Goal: Information Seeking & Learning: Check status

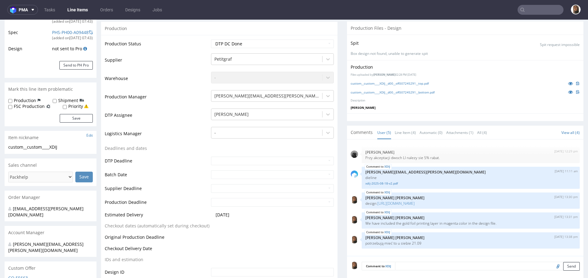
scroll to position [270, 0]
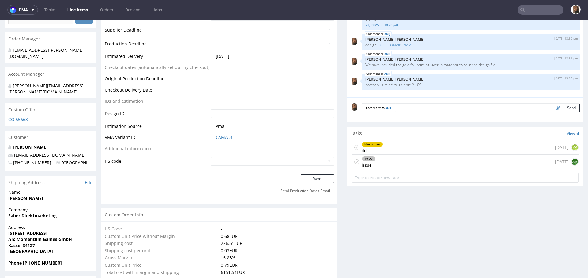
click at [395, 156] on div "To Do issue 1 day ago AM" at bounding box center [465, 162] width 227 height 14
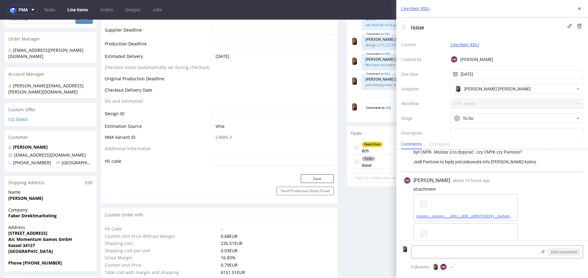
scroll to position [34, 0]
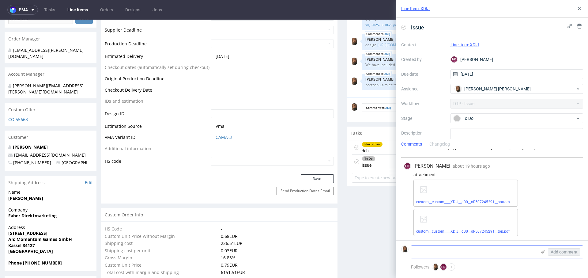
click at [483, 254] on textarea at bounding box center [474, 252] width 126 height 12
type textarea "lecimy z CMYKiem"
click at [566, 253] on span "Add comment" at bounding box center [564, 252] width 27 height 4
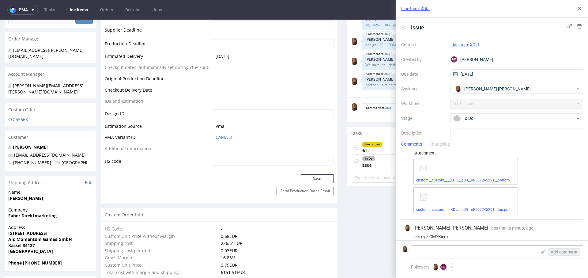
scroll to position [61, 0]
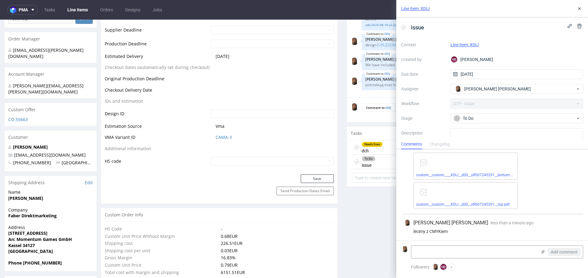
click at [403, 29] on icon at bounding box center [403, 27] width 5 height 5
click at [578, 10] on icon at bounding box center [579, 8] width 5 height 5
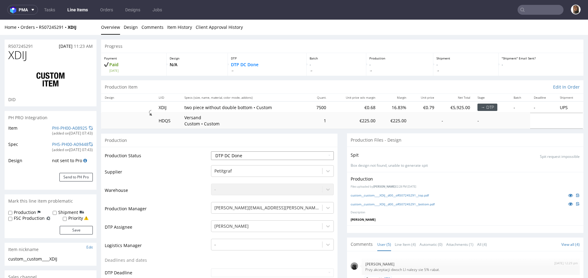
click at [248, 153] on select "Waiting for Artwork Waiting for Diecut Waiting for Mockup Waiting for DTP Waiti…" at bounding box center [272, 155] width 123 height 9
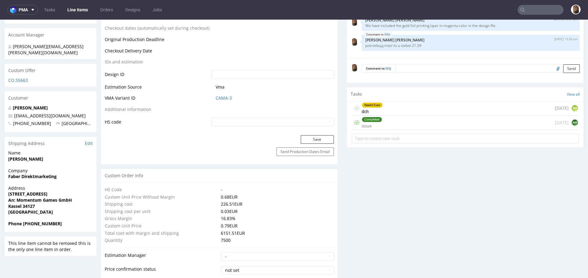
scroll to position [283, 0]
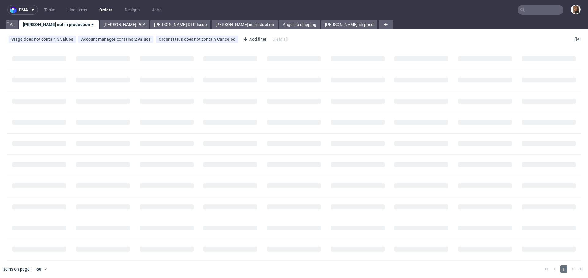
click at [526, 18] on nav "pma Tasks Line Items Orders Designs Jobs" at bounding box center [294, 10] width 588 height 20
click at [526, 11] on input "text" at bounding box center [540, 10] width 46 height 10
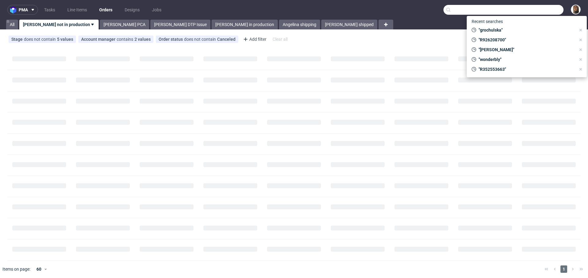
paste input "jj@michaeljondral.com"
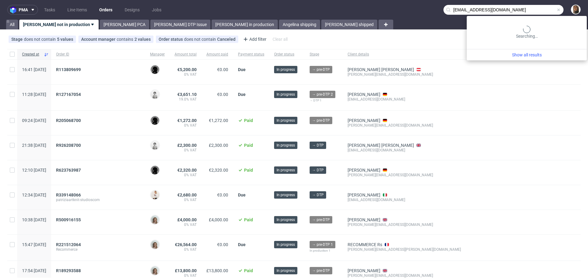
type input "jj@michaeljondral.com"
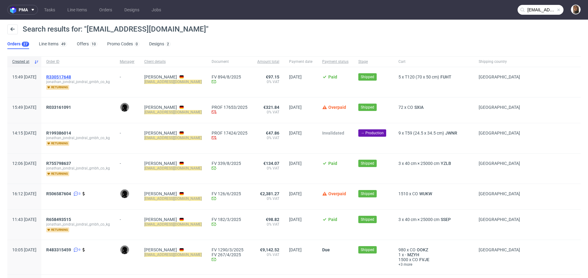
click at [71, 75] on span "R330517648" at bounding box center [58, 76] width 25 height 5
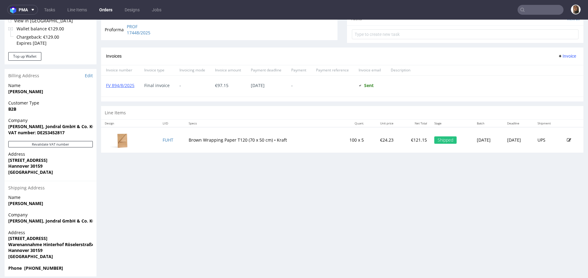
scroll to position [233, 0]
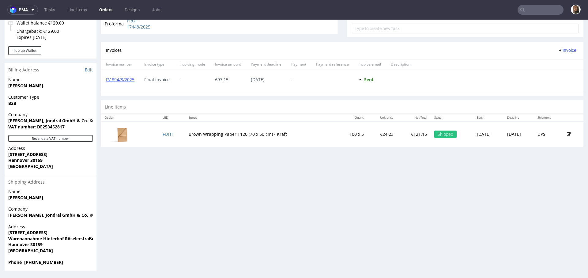
click at [159, 135] on td "FUHT" at bounding box center [172, 133] width 26 height 25
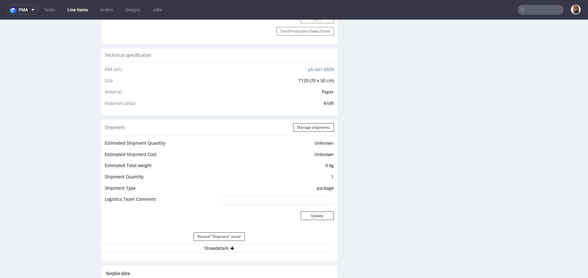
scroll to position [446, 0]
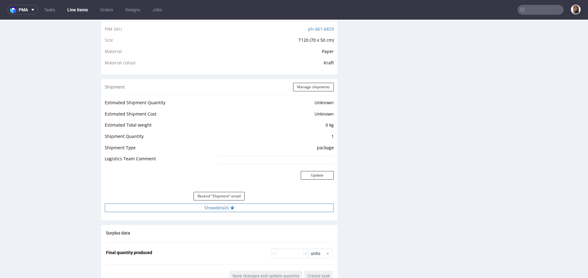
click at [224, 205] on button "Show details" at bounding box center [219, 207] width 229 height 9
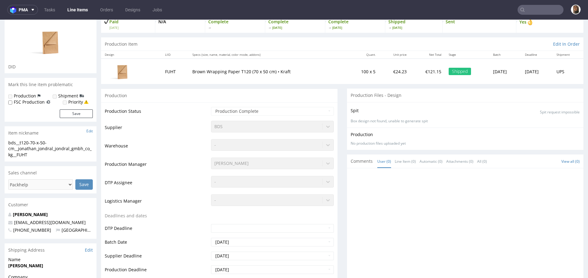
scroll to position [0, 0]
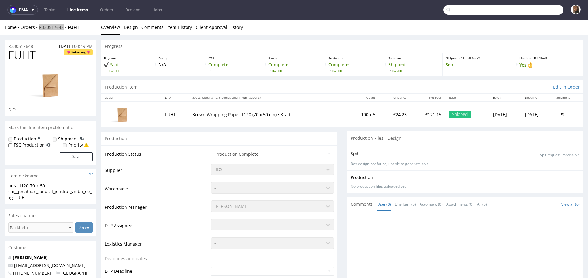
click at [541, 14] on input "text" at bounding box center [503, 10] width 120 height 10
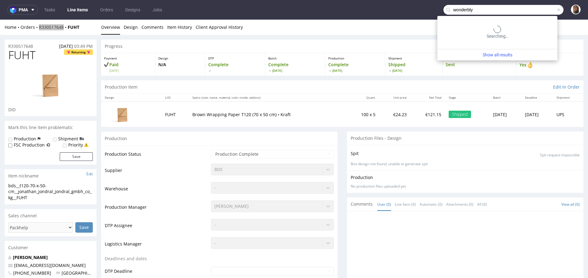
type input "wonderbly"
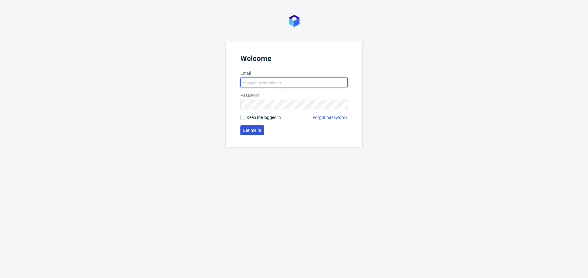
type input "[PERSON_NAME][EMAIL_ADDRESS][PERSON_NAME][DOMAIN_NAME]"
click at [250, 130] on span "Let me in" at bounding box center [252, 130] width 18 height 4
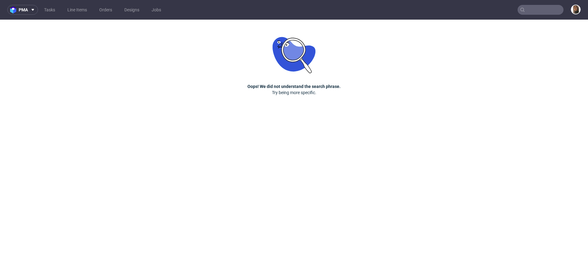
click at [549, 15] on nav "pma Tasks Line Items Orders Designs Jobs" at bounding box center [294, 10] width 588 height 20
click at [546, 6] on input "text" at bounding box center [540, 10] width 46 height 10
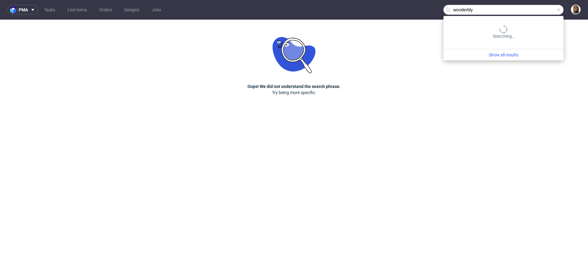
type input "wonderbly"
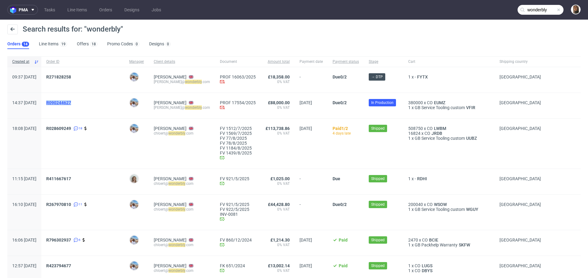
click at [71, 102] on span "R090244627" at bounding box center [58, 102] width 25 height 5
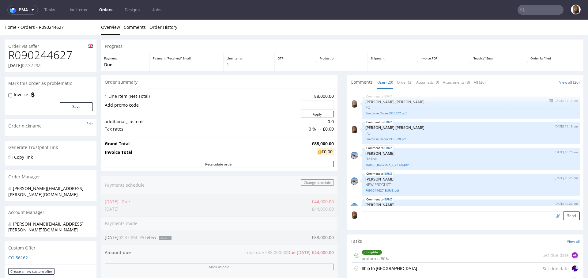
click at [379, 111] on link "Purchase Order PO0527.pdf" at bounding box center [470, 113] width 211 height 5
click at [380, 139] on link "Purchase Order PO0528.pdf" at bounding box center [470, 139] width 211 height 5
click at [389, 112] on link "Purchase Order PO0527.pdf" at bounding box center [470, 113] width 211 height 5
click at [385, 137] on link "Purchase Order PO0528.pdf" at bounding box center [470, 139] width 211 height 5
click at [554, 9] on input "text" at bounding box center [540, 10] width 46 height 10
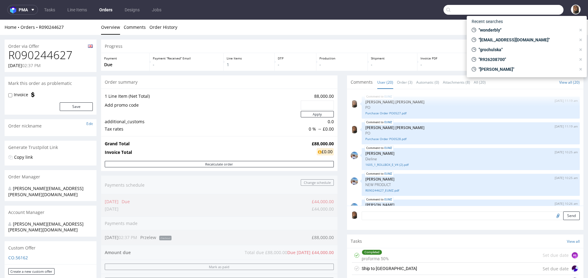
paste input "@currex.com>"
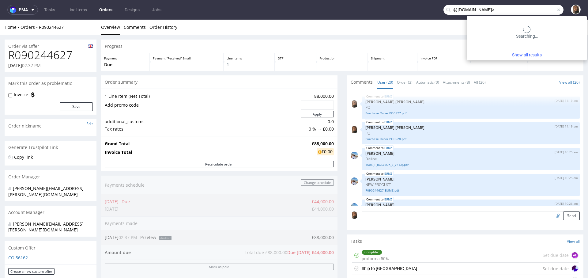
type input "@currex.com>"
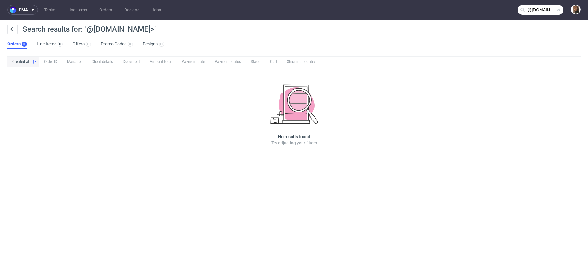
click at [559, 11] on span at bounding box center [558, 9] width 5 height 5
click at [551, 10] on input "text" at bounding box center [540, 10] width 46 height 10
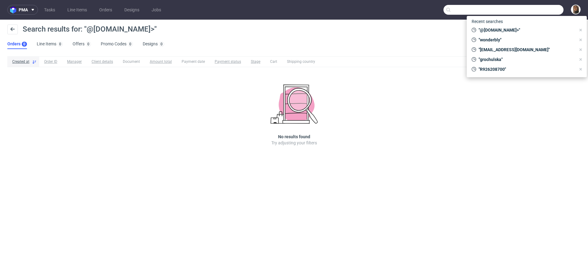
paste input "@currex.com>"
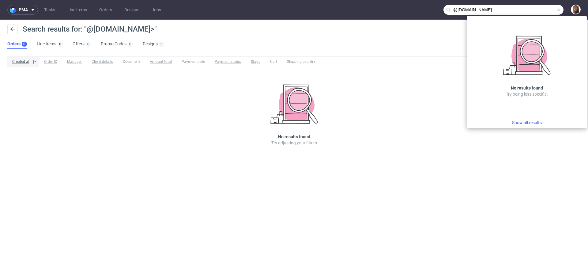
type input "@currex.com"
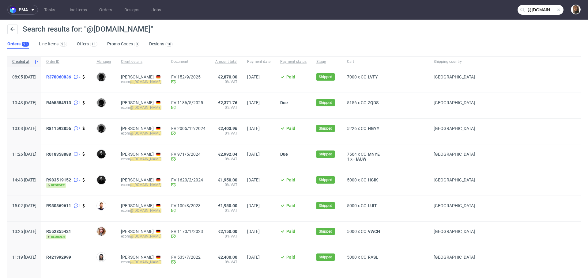
click at [71, 78] on span "R378060836" at bounding box center [58, 76] width 25 height 5
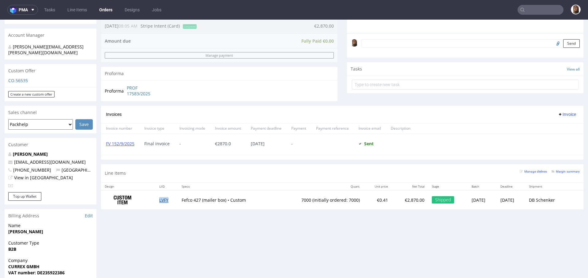
scroll to position [311, 0]
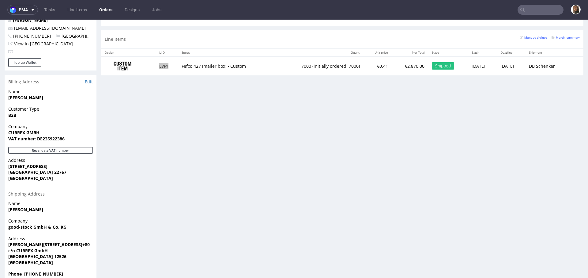
click at [533, 8] on input "text" at bounding box center [540, 10] width 46 height 10
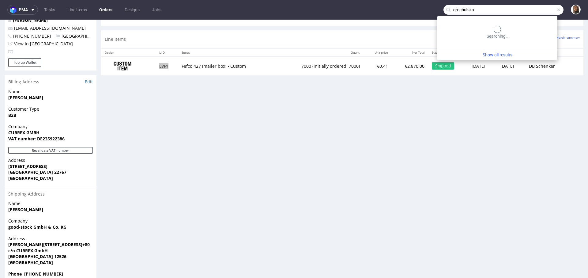
type input "grochulska"
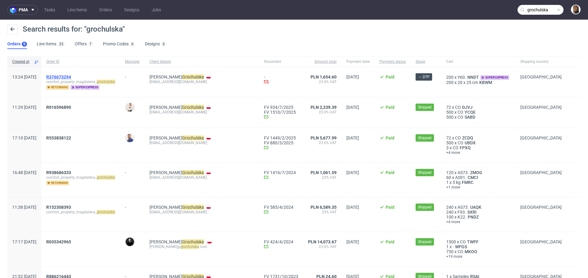
click at [71, 75] on span "R376673294" at bounding box center [58, 76] width 25 height 5
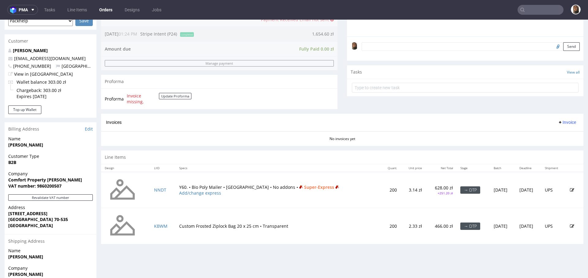
scroll to position [225, 0]
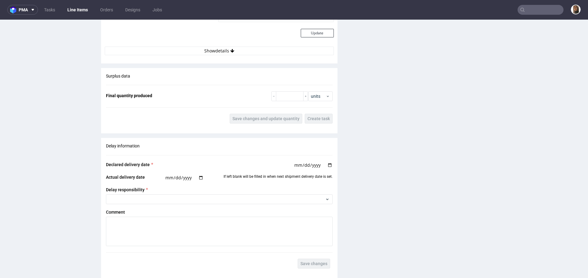
scroll to position [882, 0]
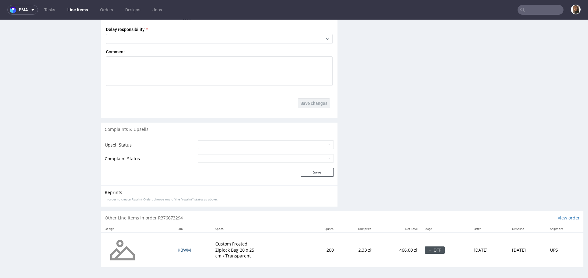
click at [182, 249] on span "KBWM" at bounding box center [184, 250] width 13 height 6
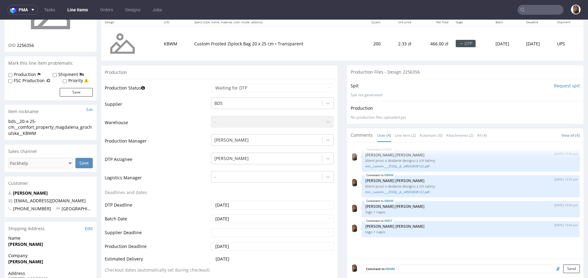
scroll to position [87, 0]
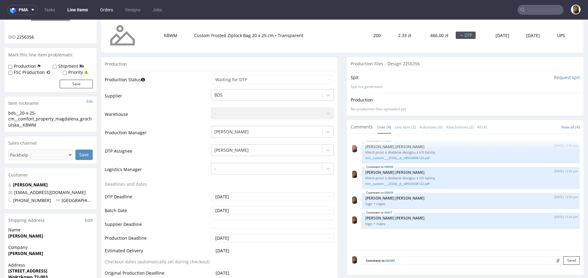
click at [108, 8] on link "Orders" at bounding box center [106, 10] width 20 height 10
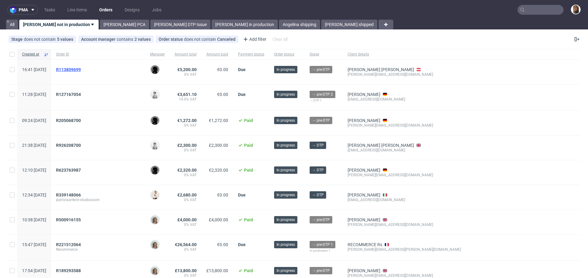
click at [77, 70] on span "R113809699" at bounding box center [68, 69] width 25 height 5
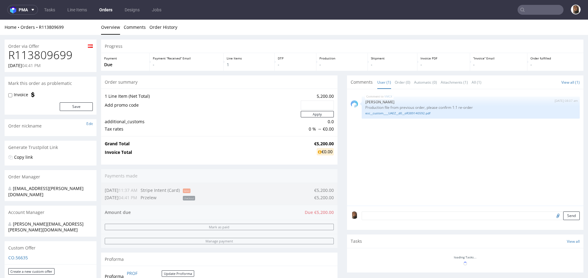
scroll to position [2, 0]
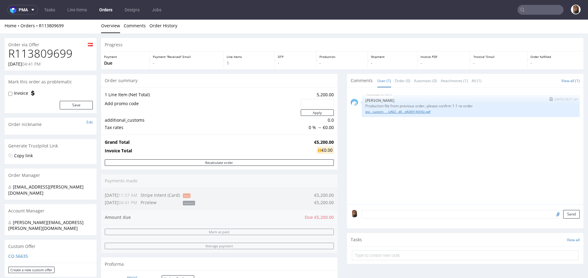
click at [384, 111] on link "esc__custom____UAEZ__d0__oR389140592.pdf" at bounding box center [470, 111] width 211 height 5
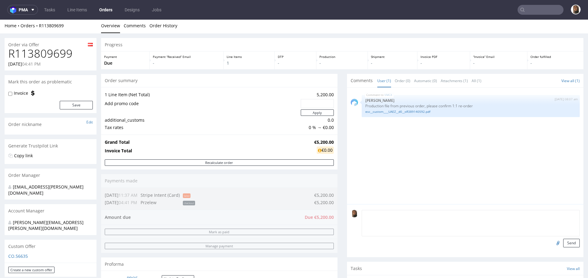
click at [399, 214] on textarea at bounding box center [471, 223] width 218 height 26
type textarea "pop"
click at [553, 242] on input "file" at bounding box center [557, 243] width 9 height 8
type input "C:\fakepath\Packhelf - Übwerweisungsbestätigung.pdf"
click at [563, 243] on button "Send" at bounding box center [571, 243] width 17 height 9
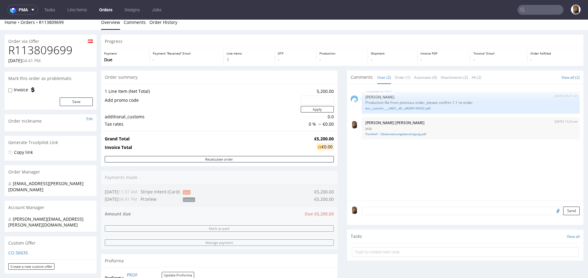
scroll to position [158, 0]
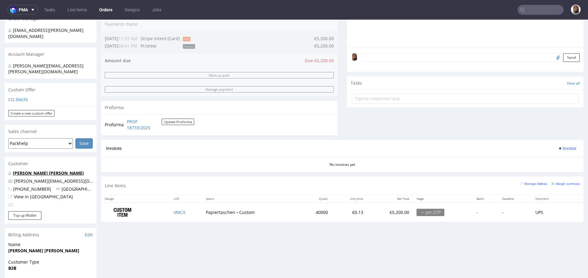
click at [36, 170] on link "[PERSON_NAME] [PERSON_NAME]" at bounding box center [48, 173] width 71 height 6
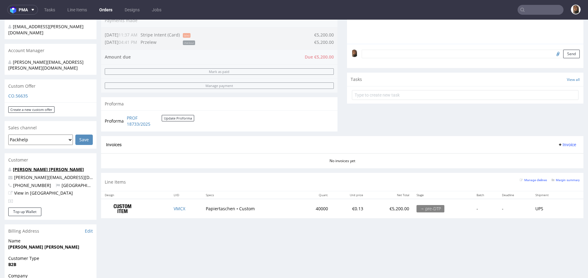
scroll to position [173, 0]
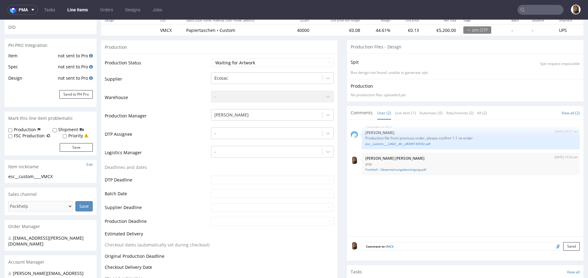
scroll to position [77, 0]
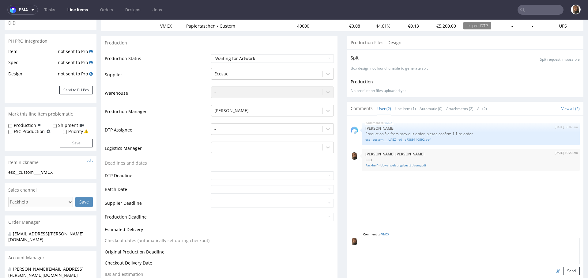
click at [413, 243] on textarea at bounding box center [471, 251] width 218 height 26
type textarea "reorder confirmed"
click at [563, 268] on button "Send" at bounding box center [571, 270] width 17 height 9
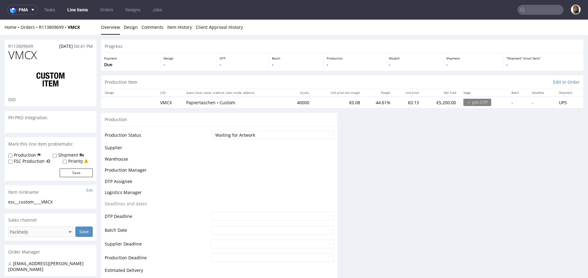
scroll to position [0, 0]
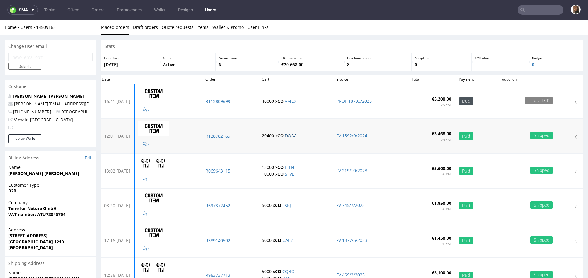
click at [297, 136] on link "DQAA" at bounding box center [291, 136] width 12 height 6
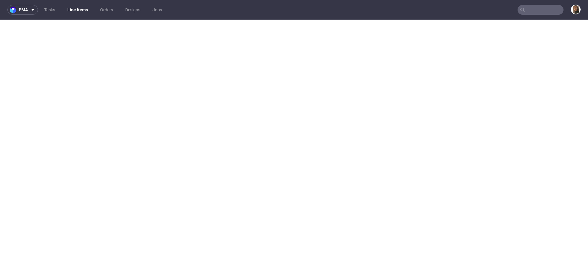
select select "in_progress"
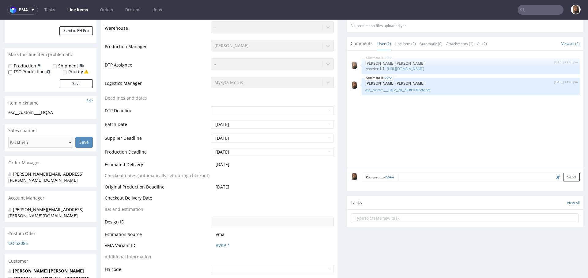
scroll to position [150, 0]
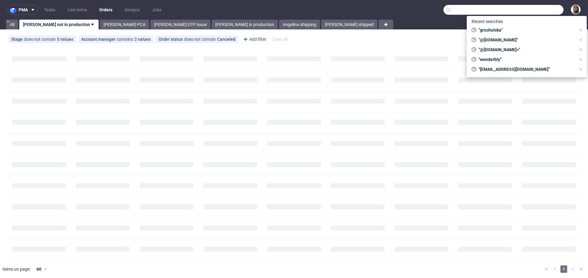
click at [537, 11] on input "text" at bounding box center [503, 10] width 120 height 10
paste input "[PERSON_NAME][EMAIL_ADDRESS][PERSON_NAME][DOMAIN_NAME]"
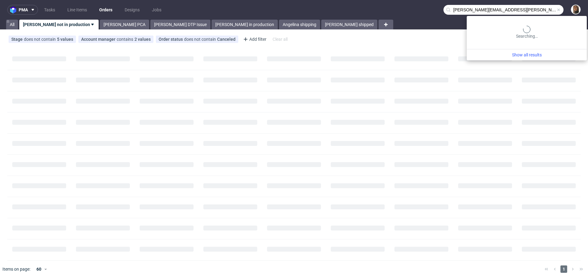
type input "[PERSON_NAME][EMAIL_ADDRESS][PERSON_NAME][DOMAIN_NAME]"
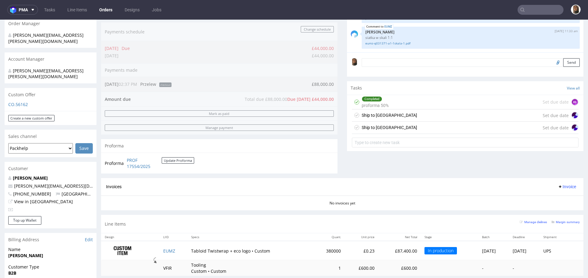
scroll to position [139, 0]
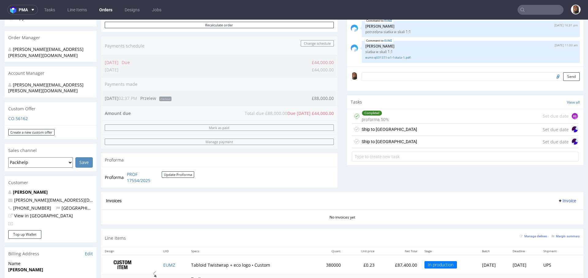
click at [392, 119] on div "Completed proforma 50% Set due date AŁ" at bounding box center [465, 116] width 227 height 14
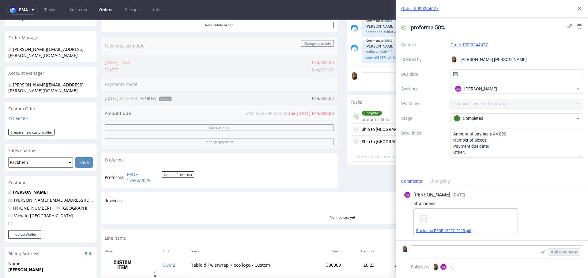
click at [444, 230] on link "Pro forma PROF 18257_2025.pdf" at bounding box center [443, 230] width 55 height 4
click at [584, 4] on div "Order: R090244627" at bounding box center [492, 8] width 192 height 17
click at [579, 10] on icon at bounding box center [579, 8] width 5 height 5
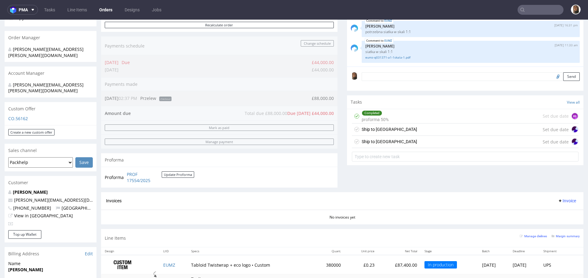
click at [405, 131] on div "Ship to UK Set due date" at bounding box center [465, 129] width 227 height 12
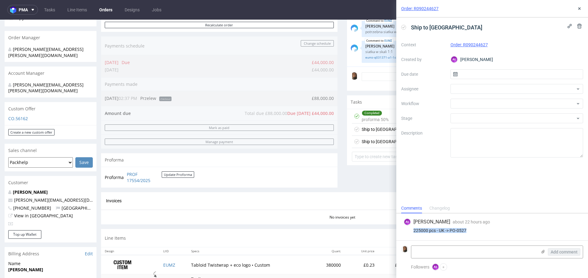
drag, startPoint x: 465, startPoint y: 230, endPoint x: 402, endPoint y: 231, distance: 62.8
click at [402, 231] on div "AŁ Aleksandra Łętowska about 22 hours ago 3rd Sep 2025, 12:38 225000 pcs - UK -…" at bounding box center [492, 226] width 182 height 27
copy div "225000 pcs - UK -> PO-0527"
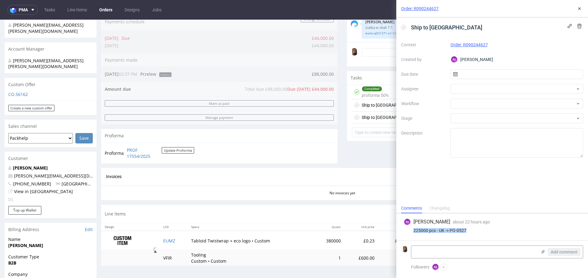
scroll to position [182, 0]
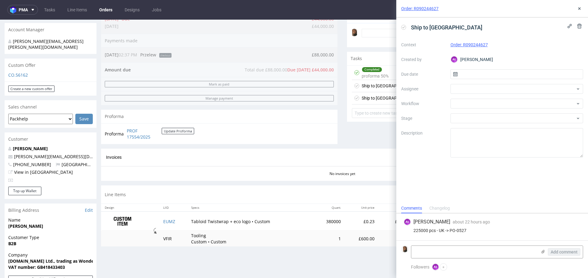
click at [581, 4] on div "Order: R090244627" at bounding box center [492, 8] width 192 height 17
click at [581, 7] on icon at bounding box center [579, 8] width 5 height 5
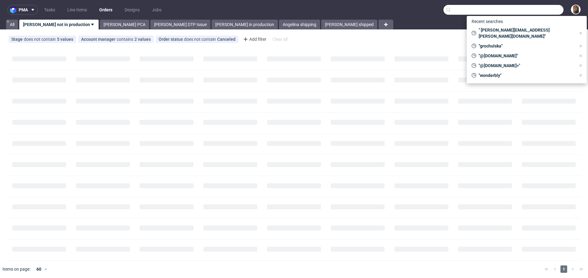
click at [524, 11] on input "text" at bounding box center [503, 10] width 120 height 10
paste input "R623215884"
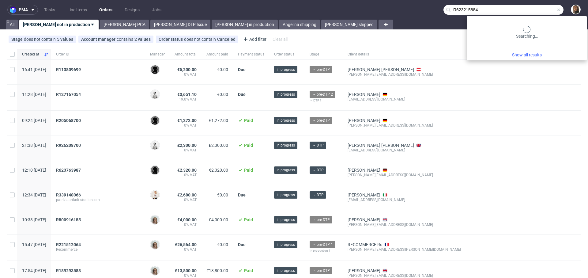
type input "R623215884"
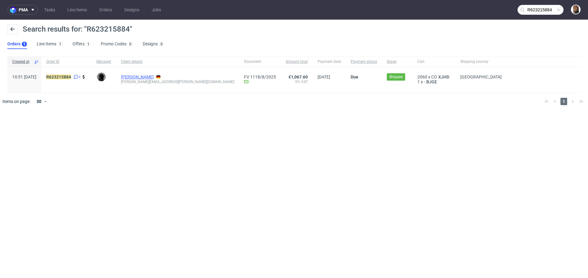
click at [143, 75] on link "[PERSON_NAME]" at bounding box center [137, 76] width 33 height 5
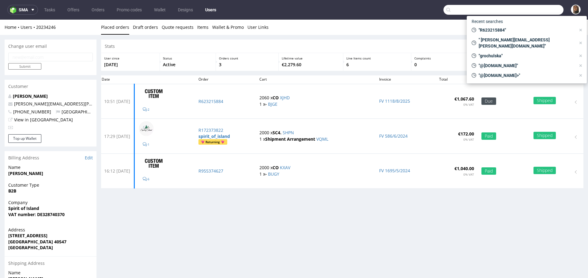
click at [537, 11] on input "text" at bounding box center [503, 10] width 120 height 10
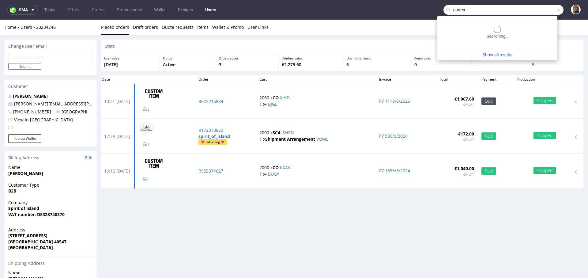
type input "currex"
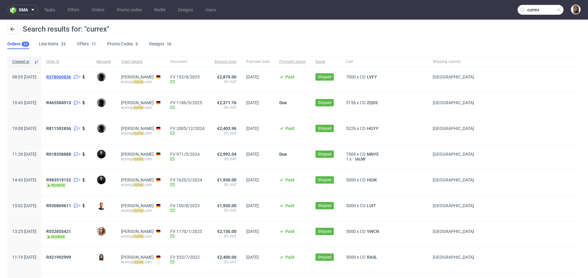
click at [71, 76] on span "R378060836" at bounding box center [58, 76] width 25 height 5
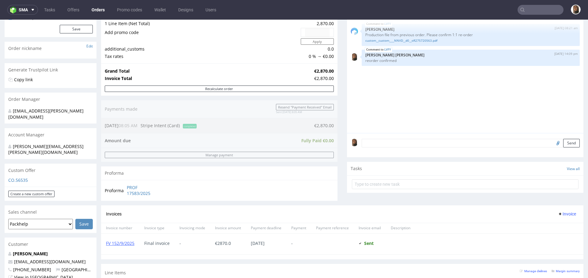
scroll to position [174, 0]
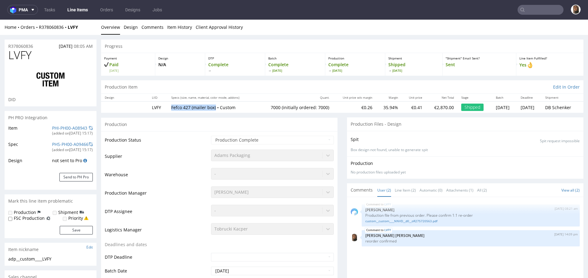
drag, startPoint x: 167, startPoint y: 107, endPoint x: 211, endPoint y: 107, distance: 44.1
click at [211, 107] on p "Fefco 427 (mailer box) • Custom" at bounding box center [211, 107] width 81 height 6
copy p "Fefco 427 (mailer box)"
drag, startPoint x: 85, startPoint y: 26, endPoint x: 39, endPoint y: 25, distance: 45.9
click at [39, 25] on div "Home Orders R378060836 LVFY" at bounding box center [51, 27] width 92 height 6
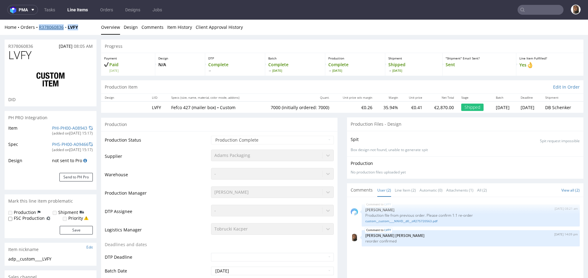
copy div "R378060836 LVFY"
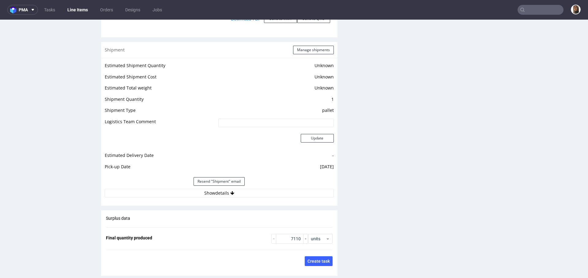
scroll to position [793, 0]
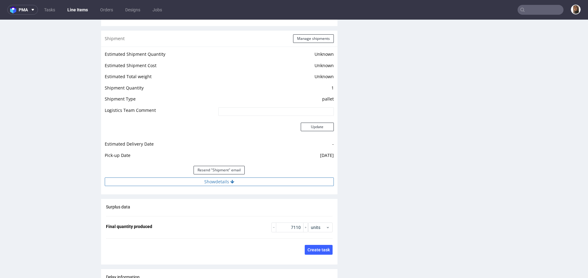
click at [210, 181] on button "Show details" at bounding box center [219, 181] width 229 height 9
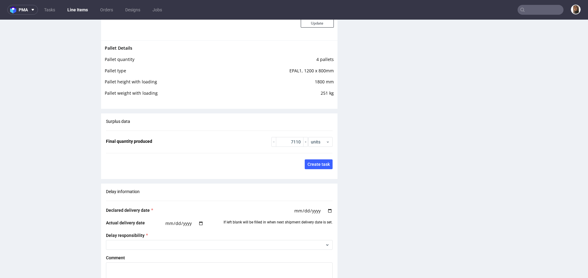
scroll to position [0, 0]
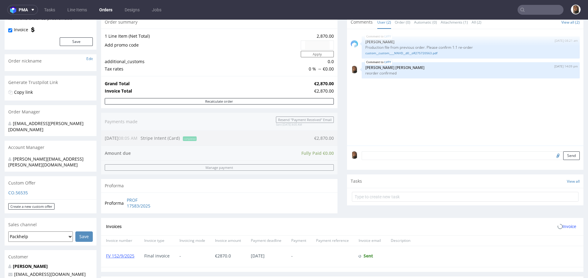
scroll to position [188, 0]
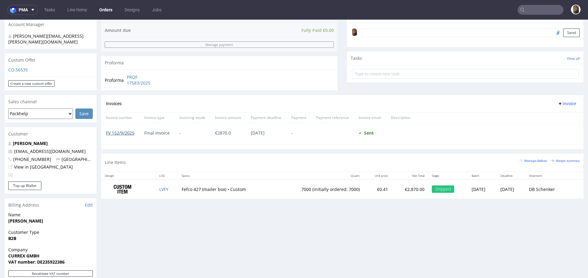
click at [126, 132] on link "FV 152/9/2025" at bounding box center [120, 133] width 28 height 6
click at [284, 265] on div "Progress Payment Paid Wed 20 Aug Payment “Received” Email Sent Wed 20 Aug 08:05…" at bounding box center [342, 129] width 482 height 554
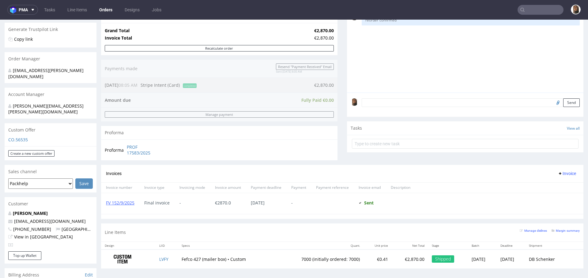
scroll to position [309, 0]
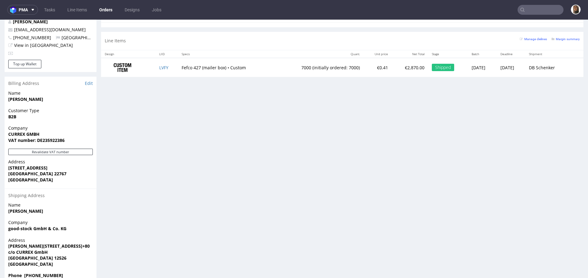
click at [547, 5] on input "text" at bounding box center [540, 10] width 46 height 10
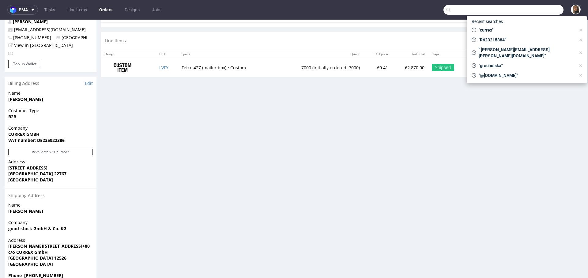
paste input "R630288202"
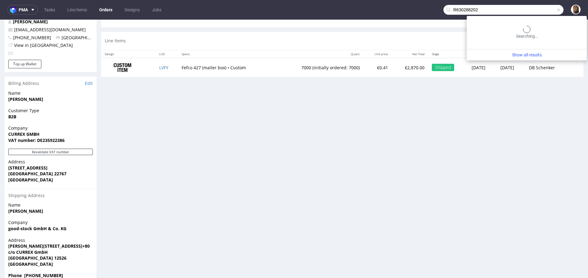
type input "R630288202"
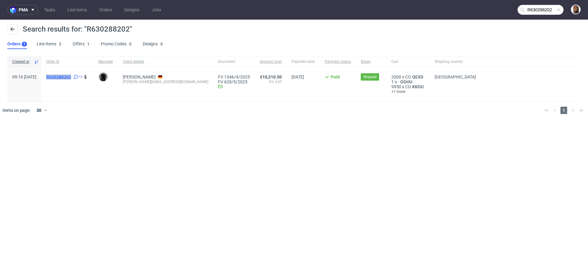
click at [71, 76] on mark "R630288202" at bounding box center [58, 76] width 25 height 5
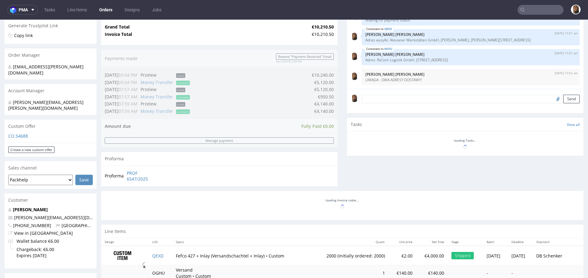
scroll to position [322, 0]
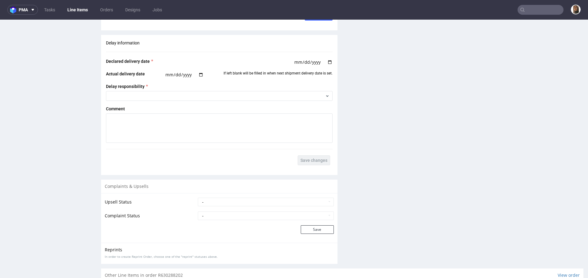
scroll to position [1163, 0]
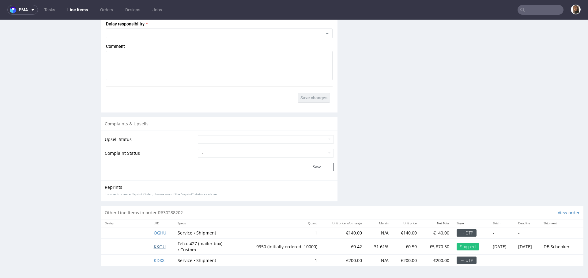
click at [154, 247] on span "KKOU" at bounding box center [160, 246] width 12 height 6
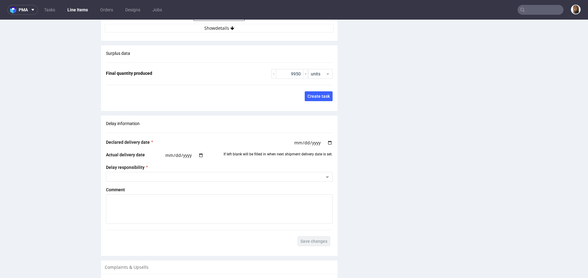
scroll to position [1109, 0]
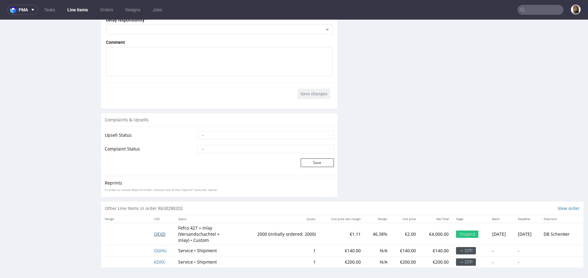
click at [156, 232] on span "QEXD" at bounding box center [159, 234] width 11 height 6
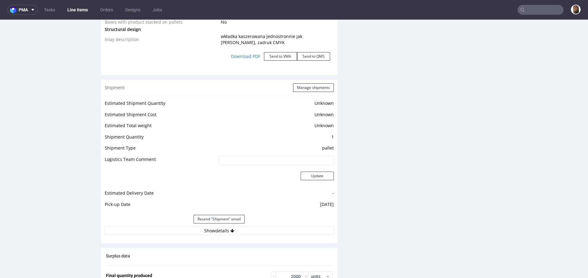
scroll to position [1163, 0]
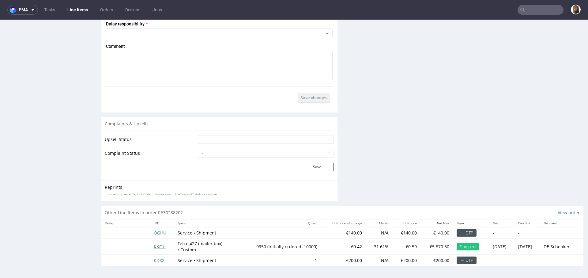
click at [156, 244] on span "KKOU" at bounding box center [160, 246] width 12 height 6
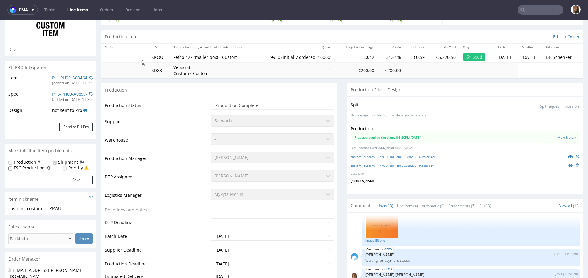
scroll to position [49, 0]
click at [568, 156] on icon at bounding box center [570, 157] width 5 height 4
click at [568, 165] on icon at bounding box center [570, 166] width 5 height 4
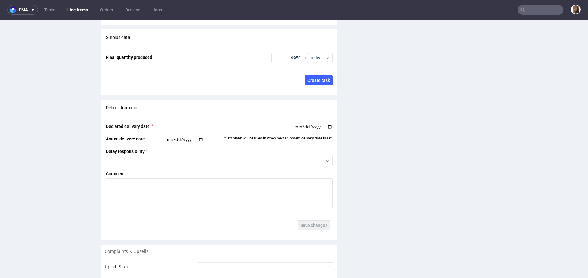
scroll to position [1109, 0]
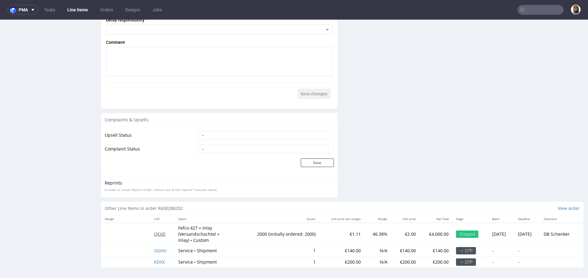
click at [156, 233] on span "QEXD" at bounding box center [159, 234] width 11 height 6
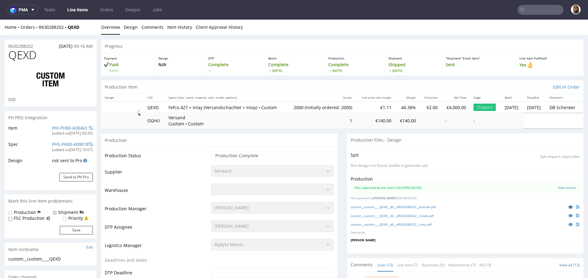
click at [568, 209] on icon at bounding box center [570, 207] width 5 height 4
click at [568, 217] on icon at bounding box center [570, 215] width 5 height 4
click at [568, 226] on icon at bounding box center [570, 224] width 5 height 4
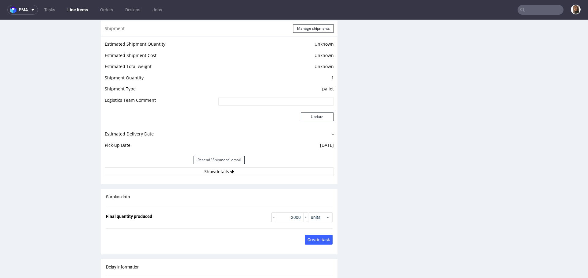
scroll to position [1163, 0]
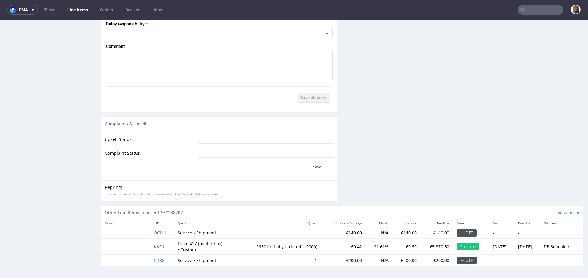
click at [158, 246] on span "KKOU" at bounding box center [160, 246] width 12 height 6
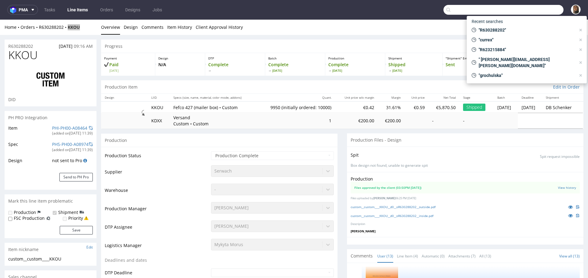
click at [524, 8] on input "text" at bounding box center [503, 10] width 120 height 10
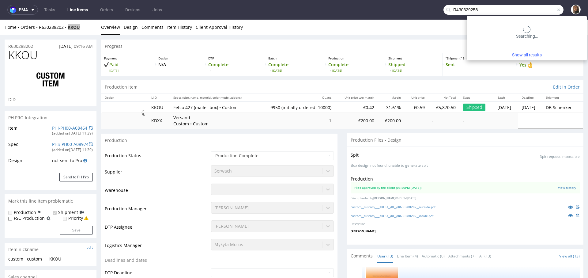
type input "R430329258"
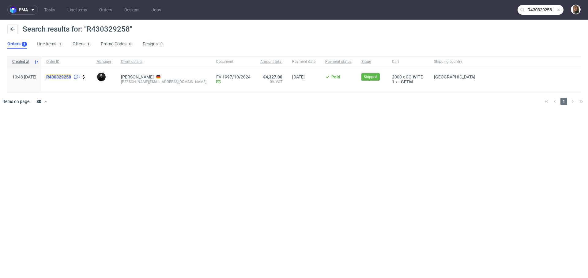
click at [71, 76] on mark "R430329258" at bounding box center [58, 76] width 25 height 5
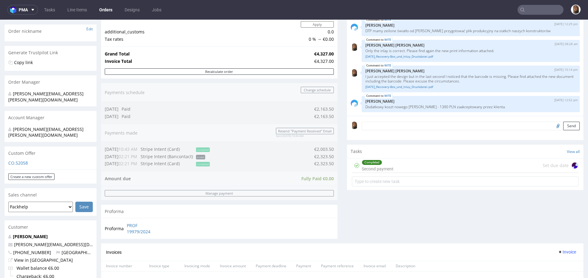
scroll to position [322, 0]
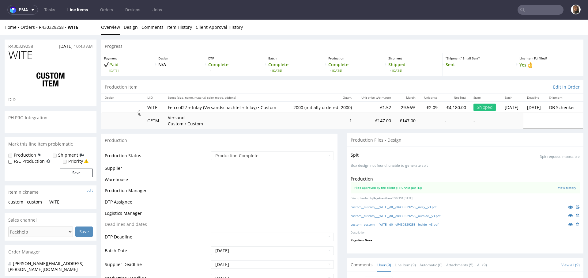
scroll to position [122, 0]
select select "in_progress"
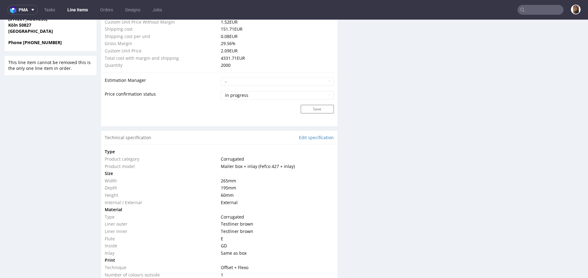
scroll to position [491, 0]
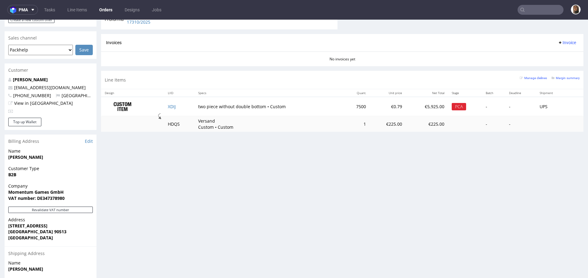
scroll to position [284, 0]
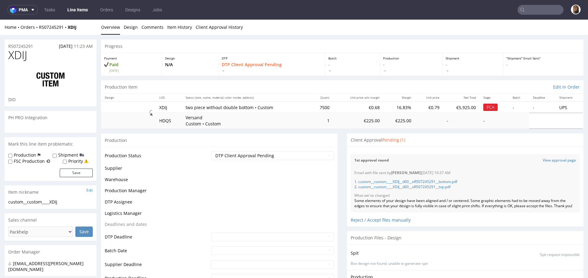
scroll to position [3, 0]
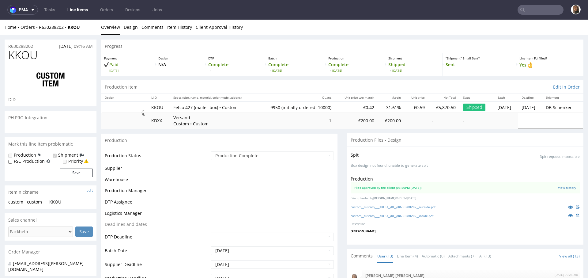
scroll to position [308, 0]
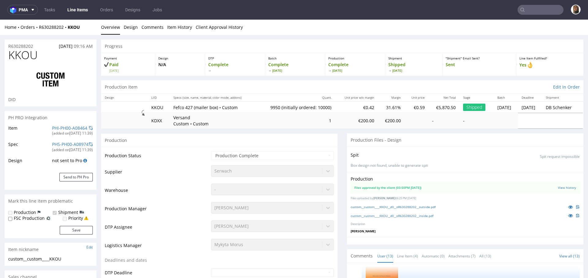
click at [422, 210] on div "Production Files approved by the client (03:50PM [DATE]) View history Files upl…" at bounding box center [465, 204] width 236 height 65
click at [421, 206] on link "custom__custom____KKOU__d0__oR630288202__outside.pdf" at bounding box center [393, 207] width 85 height 4
click at [421, 214] on link "custom__custom____KKOU__d0__oR630288202__inside.pdf" at bounding box center [392, 215] width 83 height 4
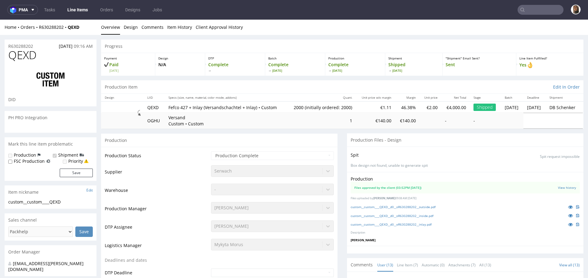
scroll to position [308, 0]
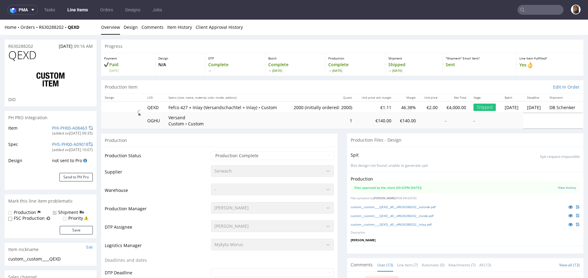
type input "2000"
click at [414, 209] on link "custom__custom____QEXD__d0__oR630288202__outside.pdf" at bounding box center [393, 207] width 85 height 4
click at [415, 218] on link "custom__custom____QEXD__d0__oR630288202__inside.pdf" at bounding box center [392, 215] width 83 height 4
click at [415, 226] on link "custom__custom____QEXD__d0__oR630288202__inlay.pdf" at bounding box center [391, 224] width 81 height 4
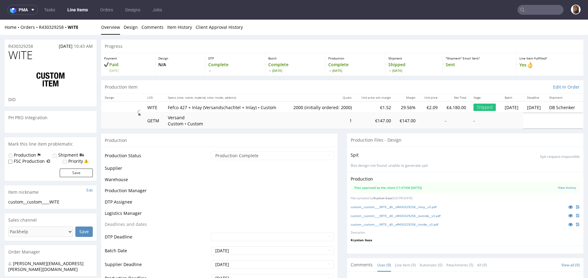
scroll to position [122, 0]
select select "in_progress"
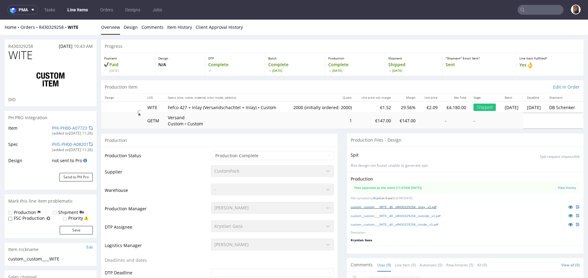
click at [413, 209] on link "custom__custom____WITE__d0__oR430329258__inlay__v3.pdf" at bounding box center [394, 207] width 86 height 4
click at [413, 218] on link "custom__custom____WITE__d0__oR430329258__outside__v3.pdf" at bounding box center [396, 215] width 90 height 4
click at [414, 226] on link "custom__custom____WITE__d0__oR430329258__inside__v3.pdf" at bounding box center [395, 224] width 88 height 4
click at [106, 7] on link "Orders" at bounding box center [106, 10] width 20 height 10
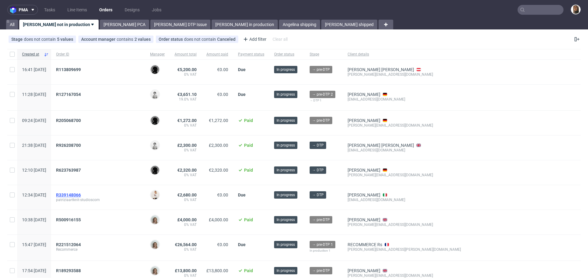
click at [81, 195] on span "R339148066" at bounding box center [68, 194] width 25 height 5
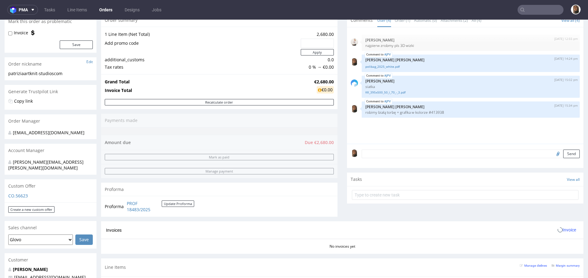
scroll to position [135, 0]
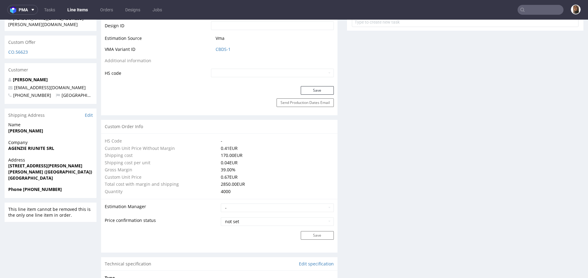
scroll to position [363, 0]
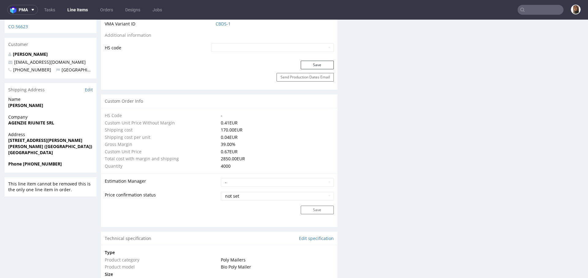
click at [528, 8] on input "text" at bounding box center [540, 10] width 46 height 10
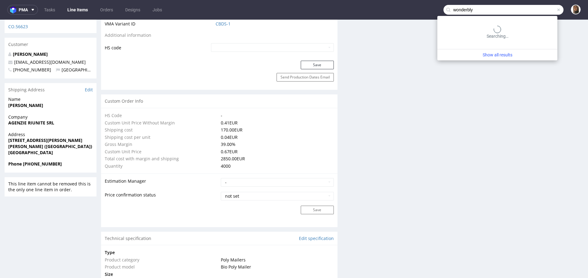
type input "wonderbly"
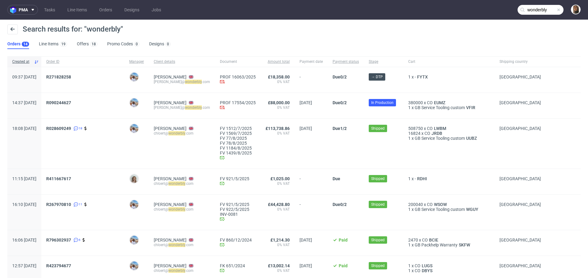
click at [66, 100] on div "R090244627" at bounding box center [82, 105] width 83 height 25
click at [71, 104] on span "R090244627" at bounding box center [58, 102] width 25 height 5
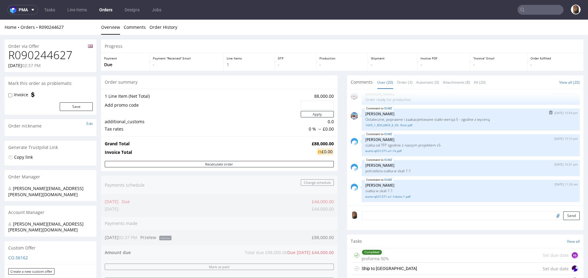
scroll to position [88, 0]
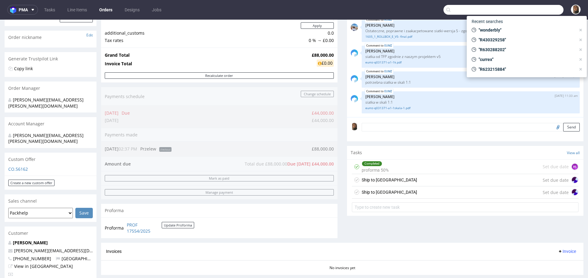
click at [526, 7] on input "text" at bounding box center [503, 10] width 120 height 10
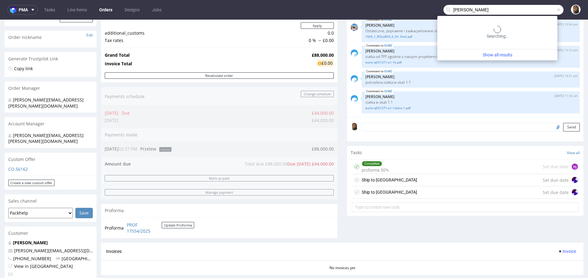
type input "[PERSON_NAME]"
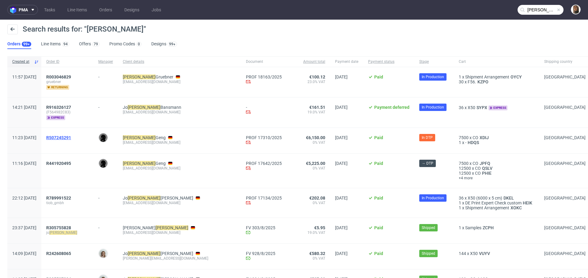
click at [71, 137] on span "R507245291" at bounding box center [58, 137] width 25 height 5
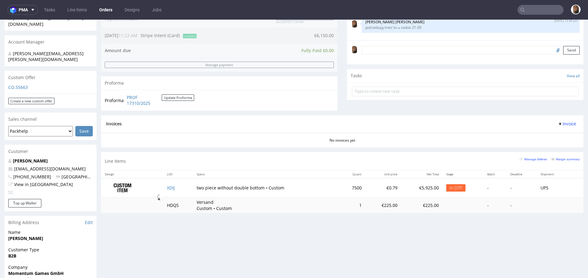
scroll to position [184, 0]
